Goal: Contribute content: Add original content to the website for others to see

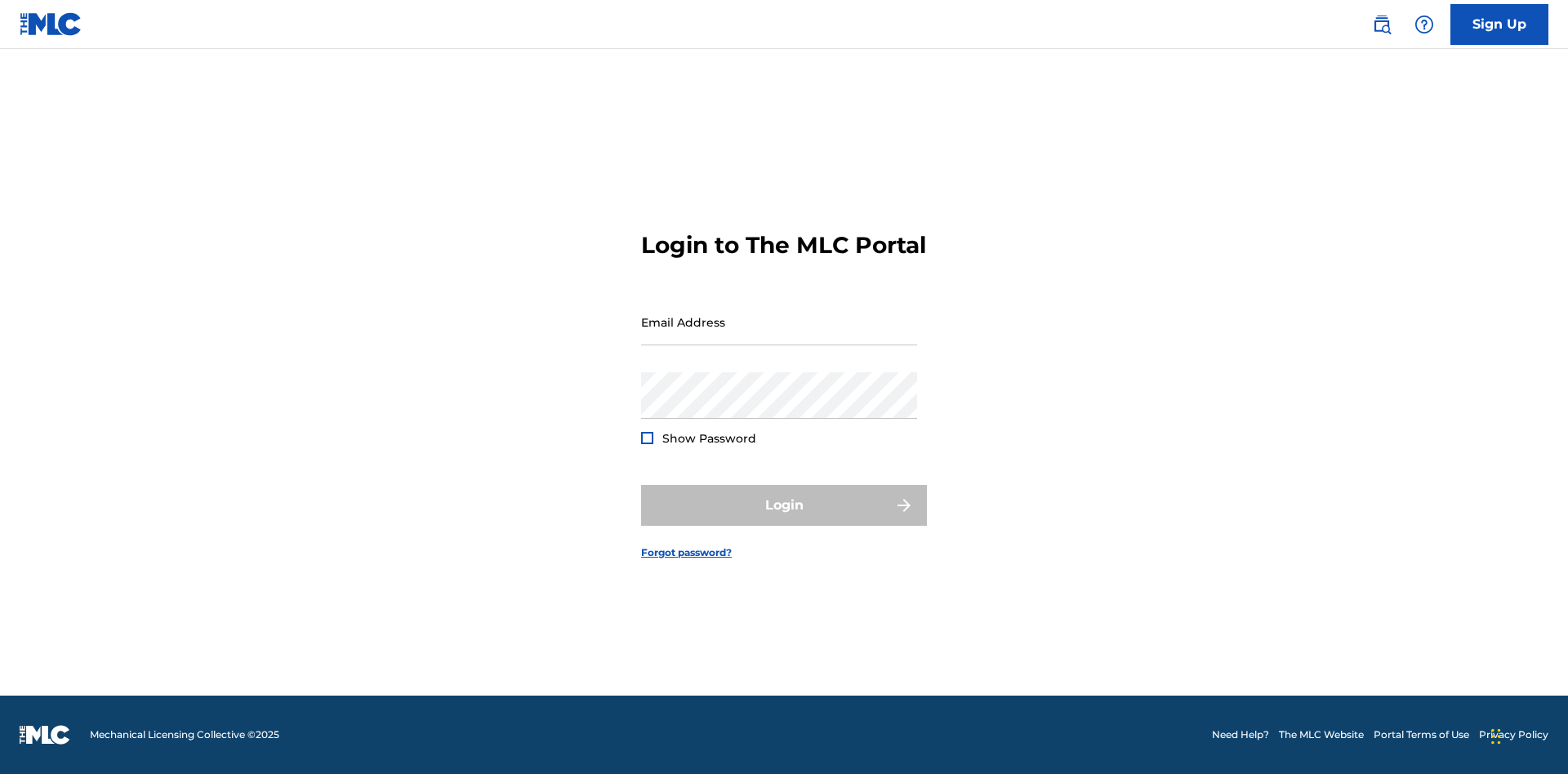
scroll to position [21, 0]
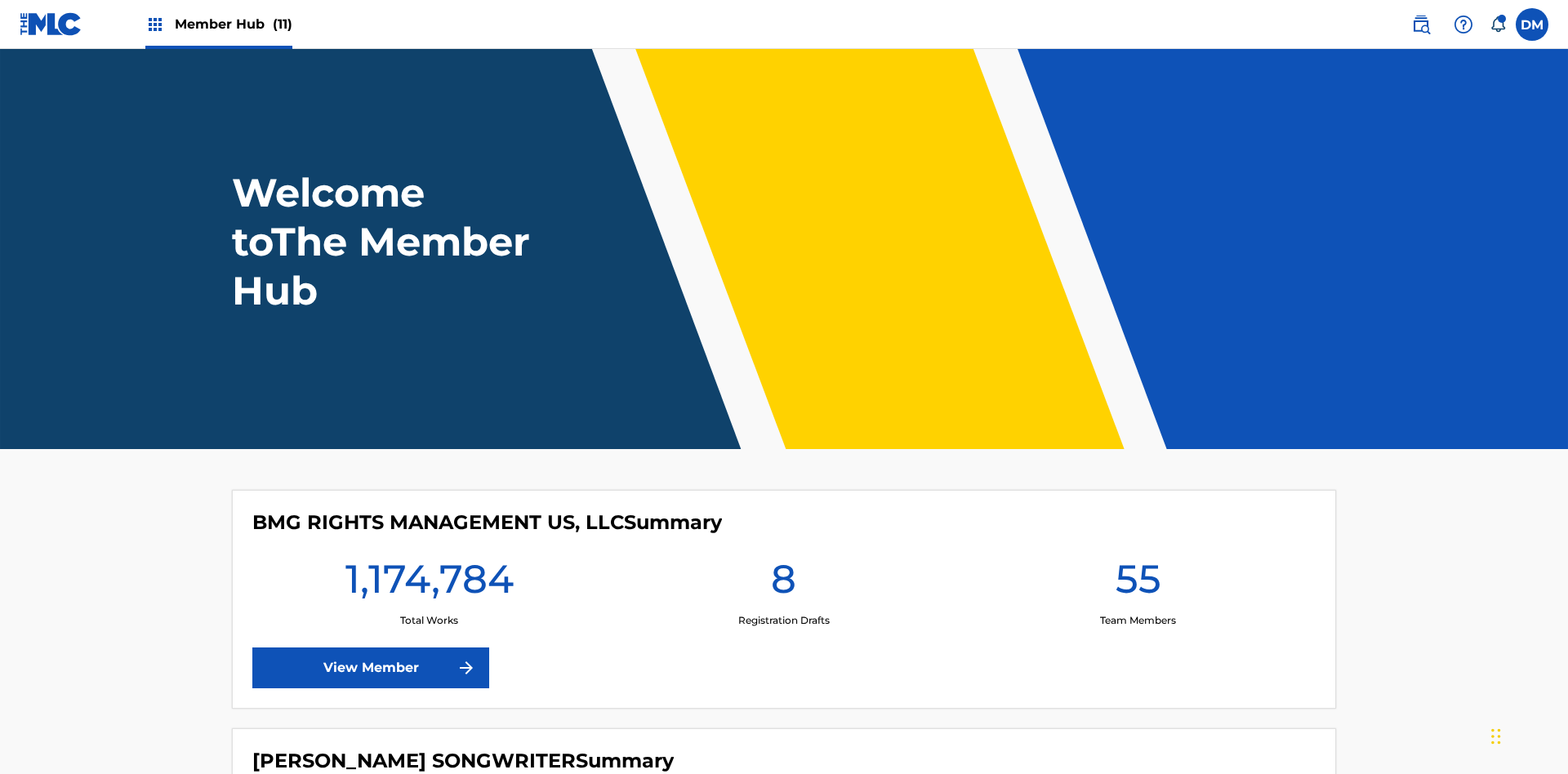
click at [233, 24] on span "Member Hub (11)" at bounding box center [234, 24] width 117 height 19
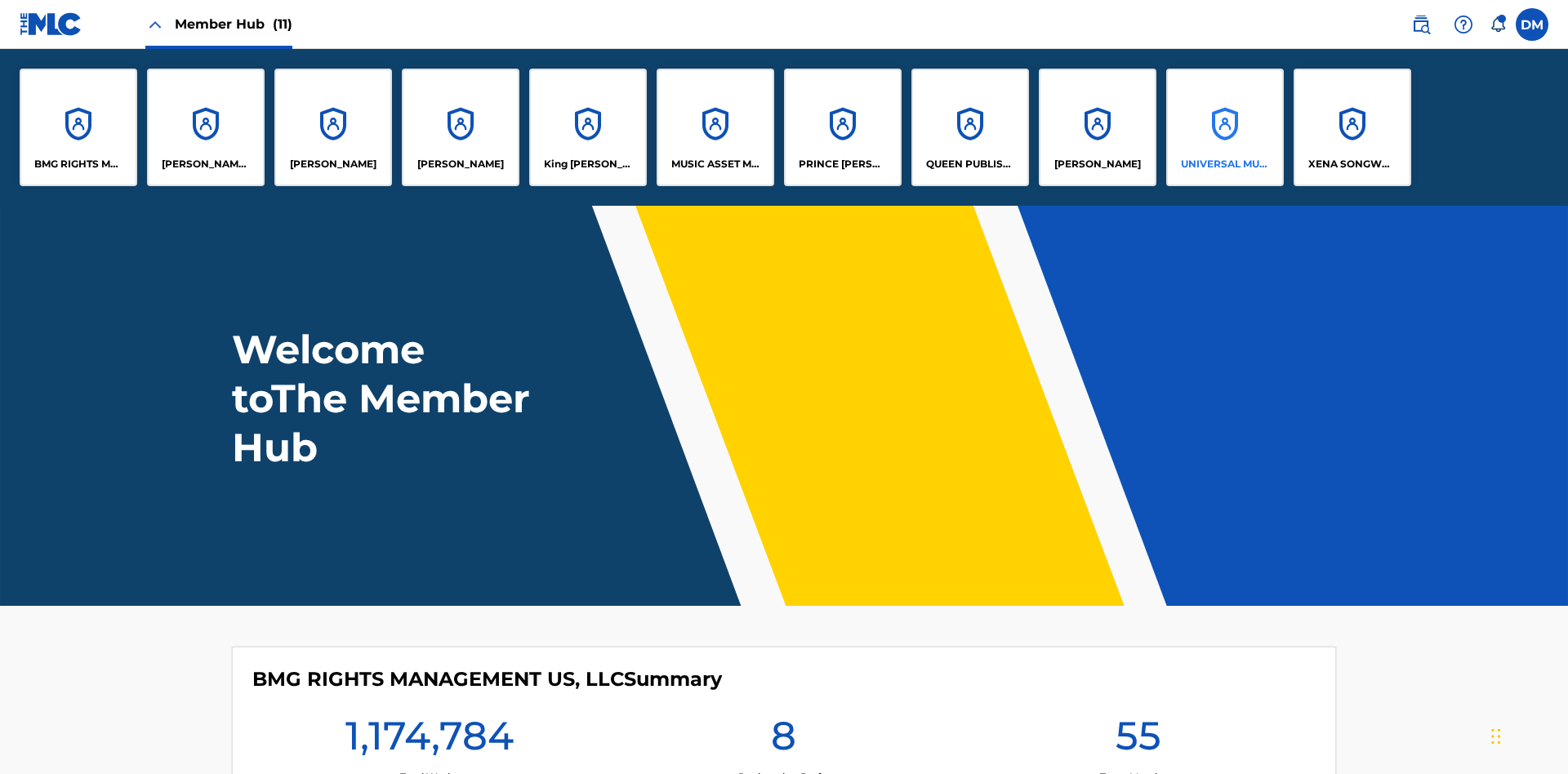
click at [1224, 164] on p "UNIVERSAL MUSIC PUB GROUP" at bounding box center [1225, 164] width 89 height 14
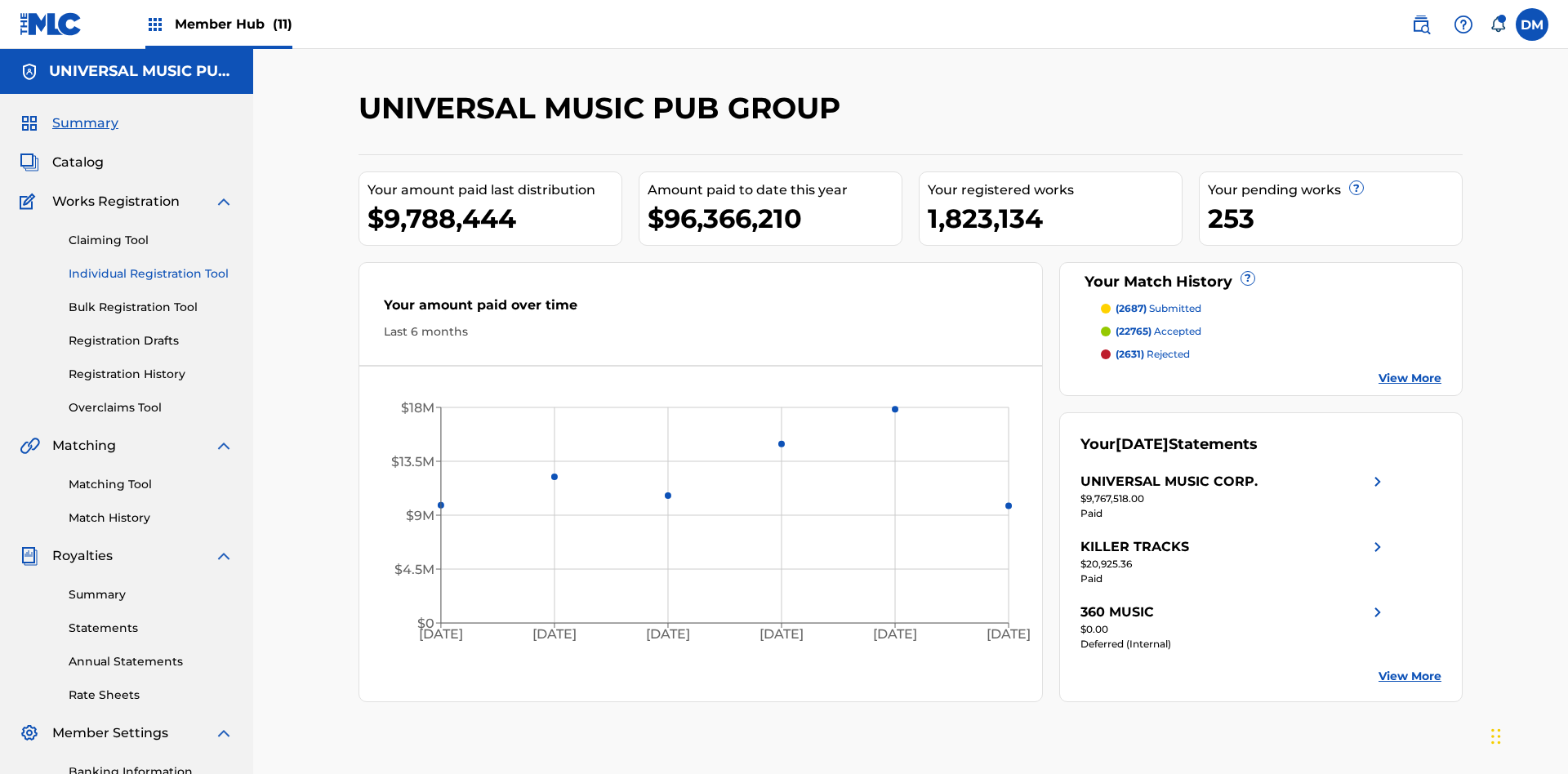
click at [151, 265] on link "Individual Registration Tool" at bounding box center [151, 274] width 165 height 17
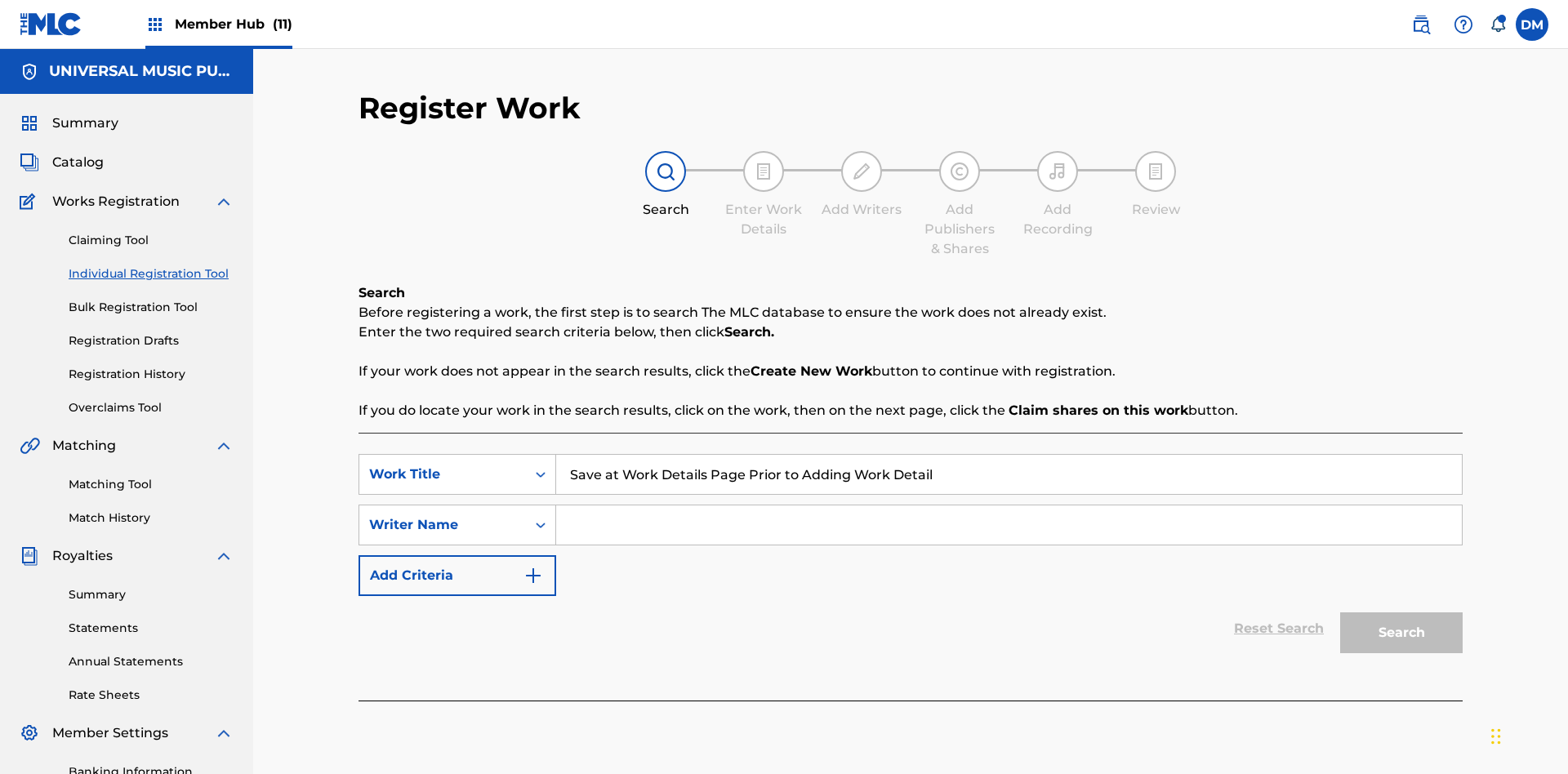
type input "Save at Work Details Page Prior to Adding Work Details"
click at [1008, 506] on input "Search Form" at bounding box center [1009, 525] width 905 height 39
click at [1401, 613] on button "Search" at bounding box center [1401, 633] width 122 height 41
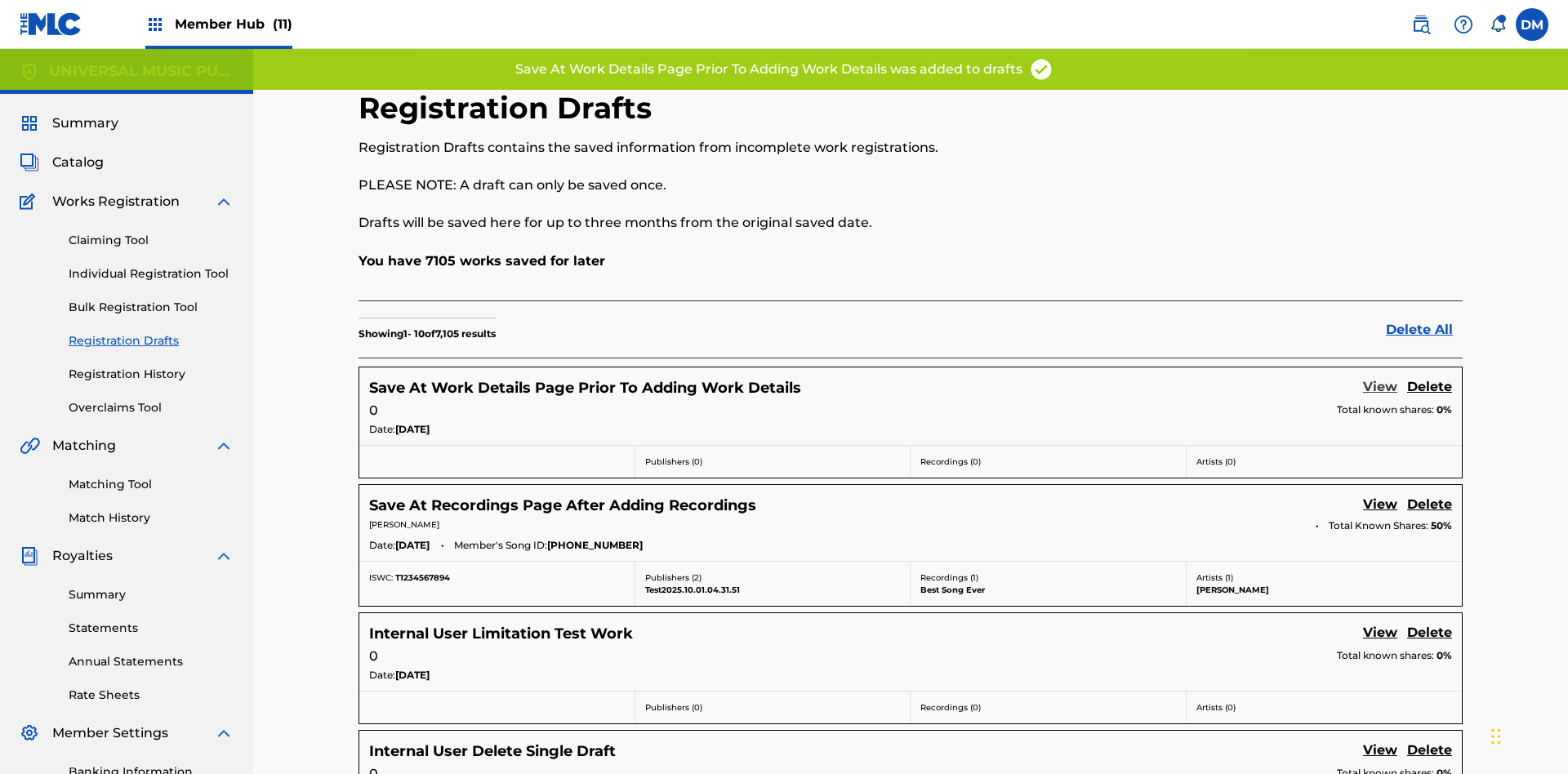
click at [1379, 377] on link "View" at bounding box center [1379, 388] width 34 height 22
